Goal: Task Accomplishment & Management: Manage account settings

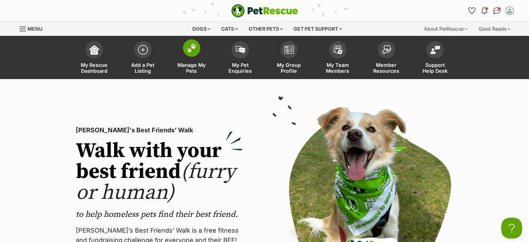
click at [201, 57] on link "Manage My Pets" at bounding box center [191, 58] width 49 height 41
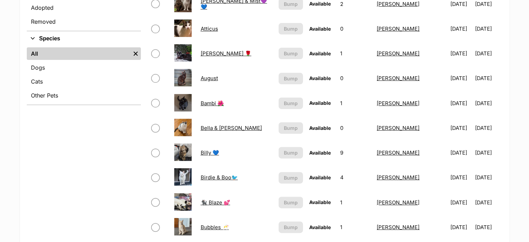
scroll to position [278, 0]
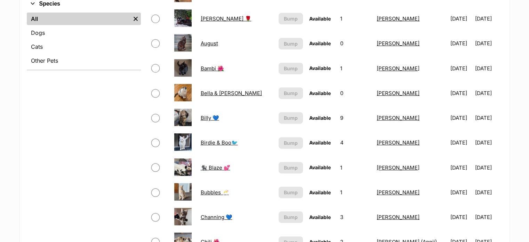
click at [214, 164] on link "🐈‍⬛ Blaze 💕" at bounding box center [216, 167] width 30 height 7
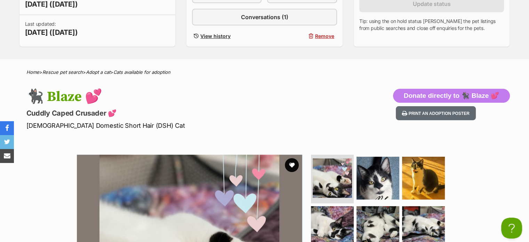
scroll to position [208, 0]
